Goal: Communication & Community: Answer question/provide support

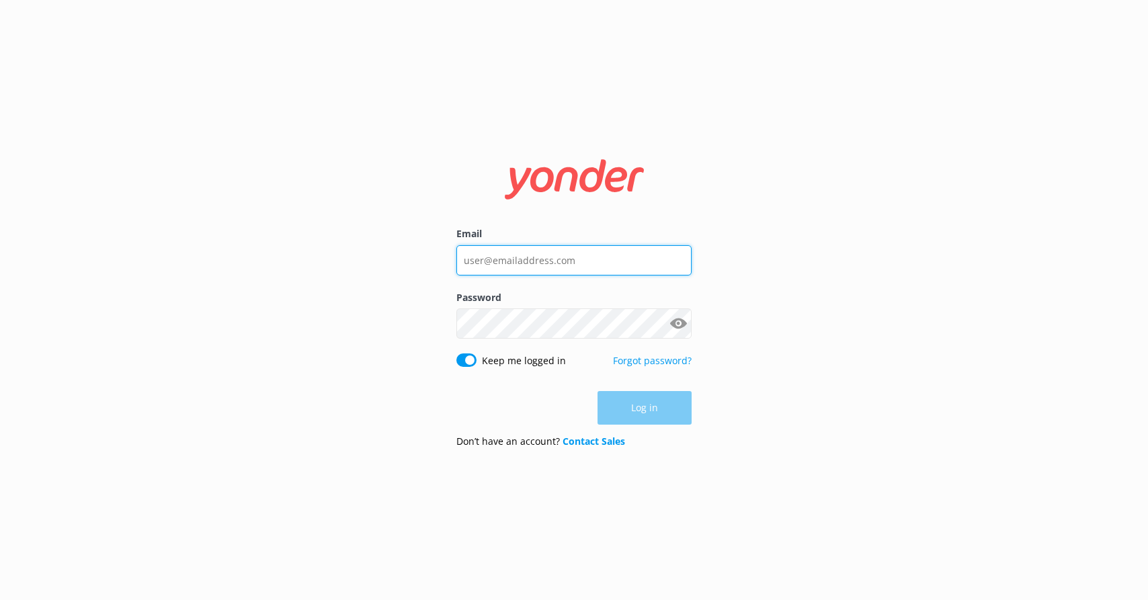
type input "[EMAIL_ADDRESS][DOMAIN_NAME]"
click at [618, 414] on div "Log in" at bounding box center [573, 408] width 235 height 34
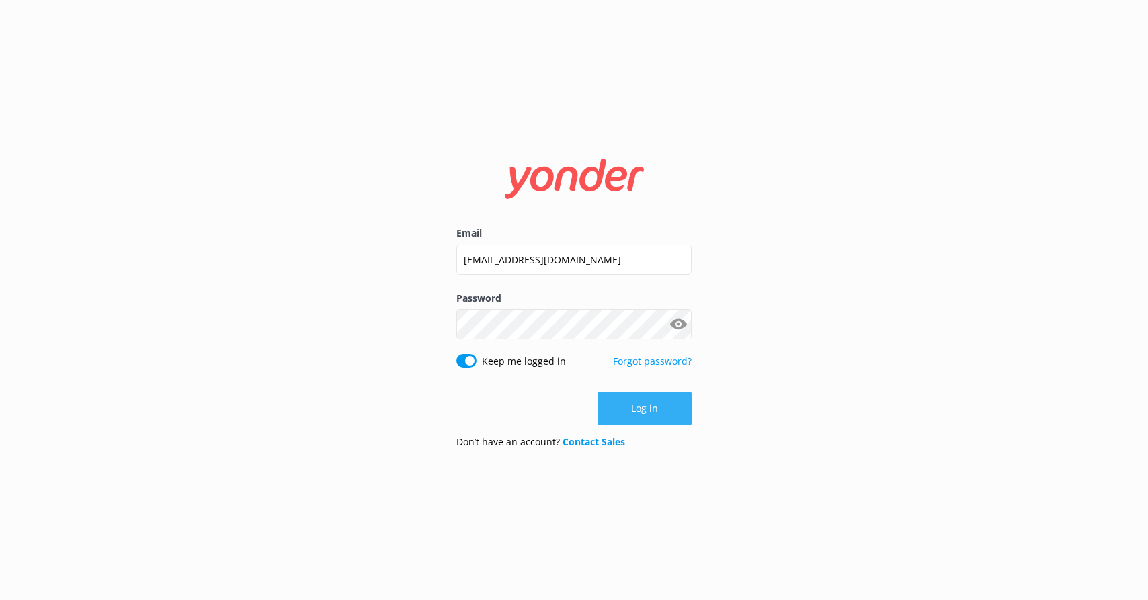
click at [619, 413] on button "Log in" at bounding box center [644, 409] width 94 height 34
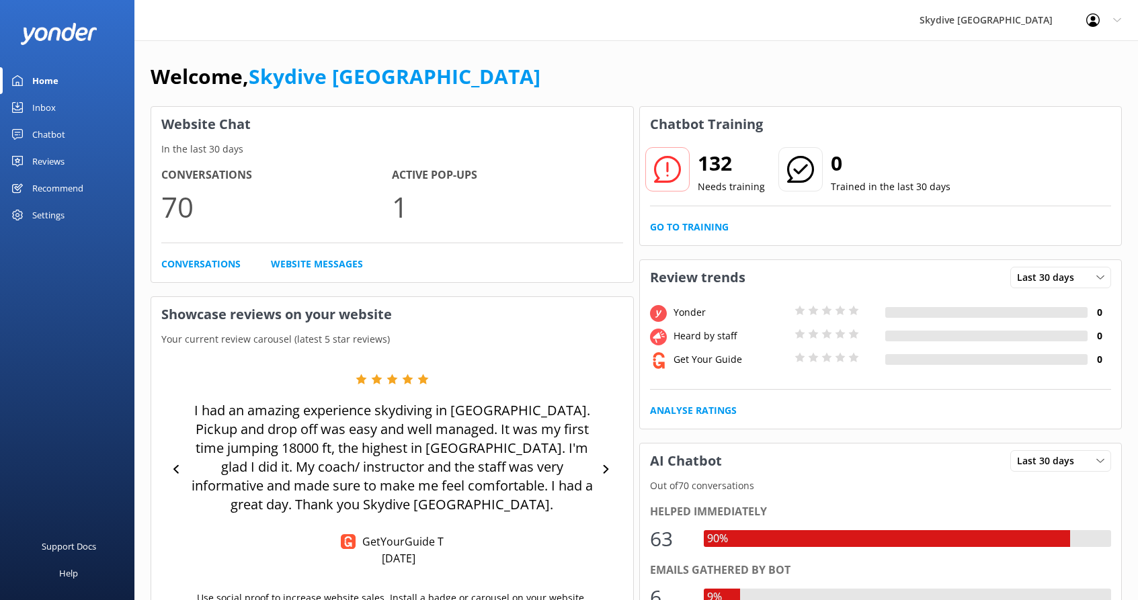
click at [62, 130] on div "Chatbot" at bounding box center [48, 134] width 33 height 27
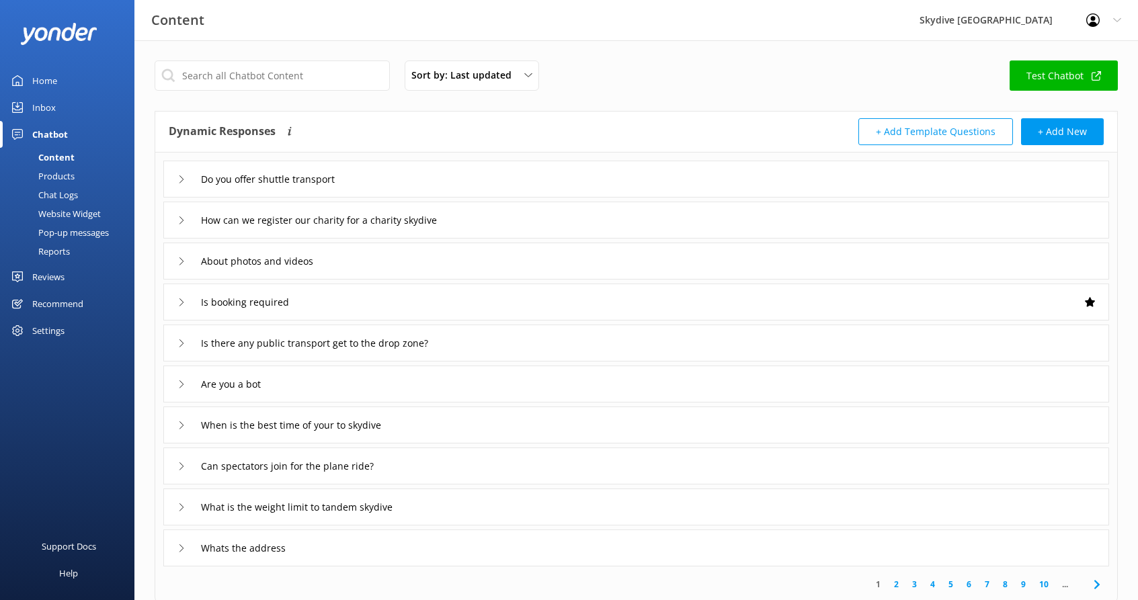
click at [49, 107] on div "Inbox" at bounding box center [44, 107] width 24 height 27
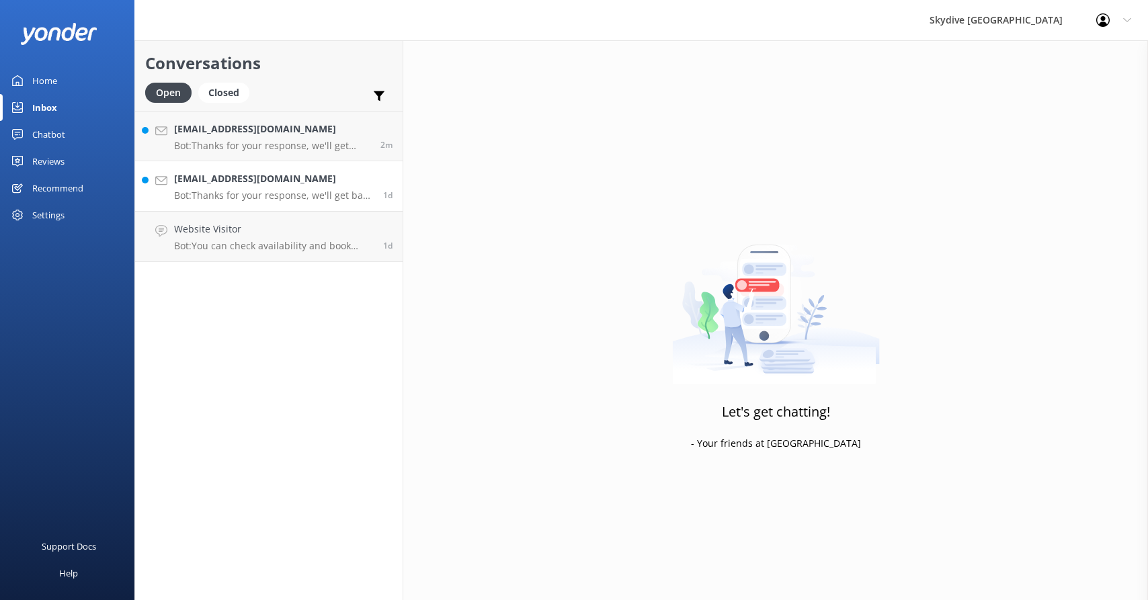
click at [231, 180] on h4 "[EMAIL_ADDRESS][DOMAIN_NAME]" at bounding box center [273, 178] width 199 height 15
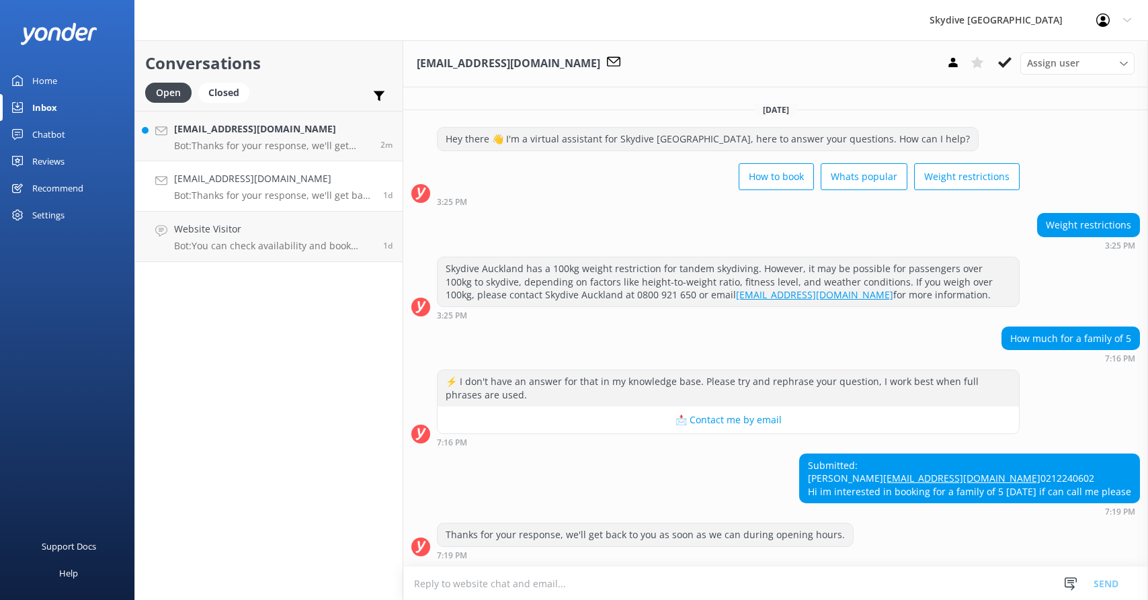
scroll to position [21, 0]
click at [251, 141] on p "Bot: Thanks for your response, we'll get back to you as soon as we can during o…" at bounding box center [272, 146] width 196 height 12
